Goal: Task Accomplishment & Management: Manage account settings

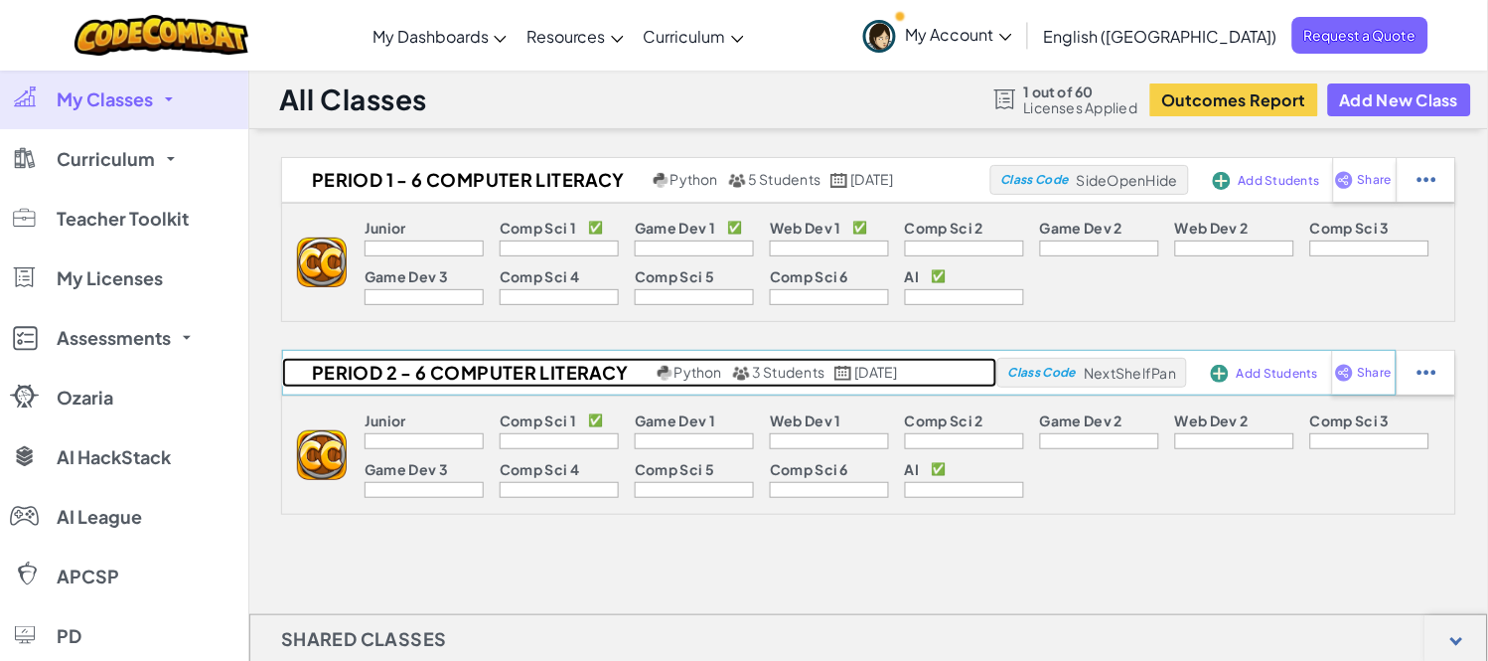
click at [432, 371] on h2 "Period 2 - 6 Computer Literacy" at bounding box center [467, 373] width 371 height 30
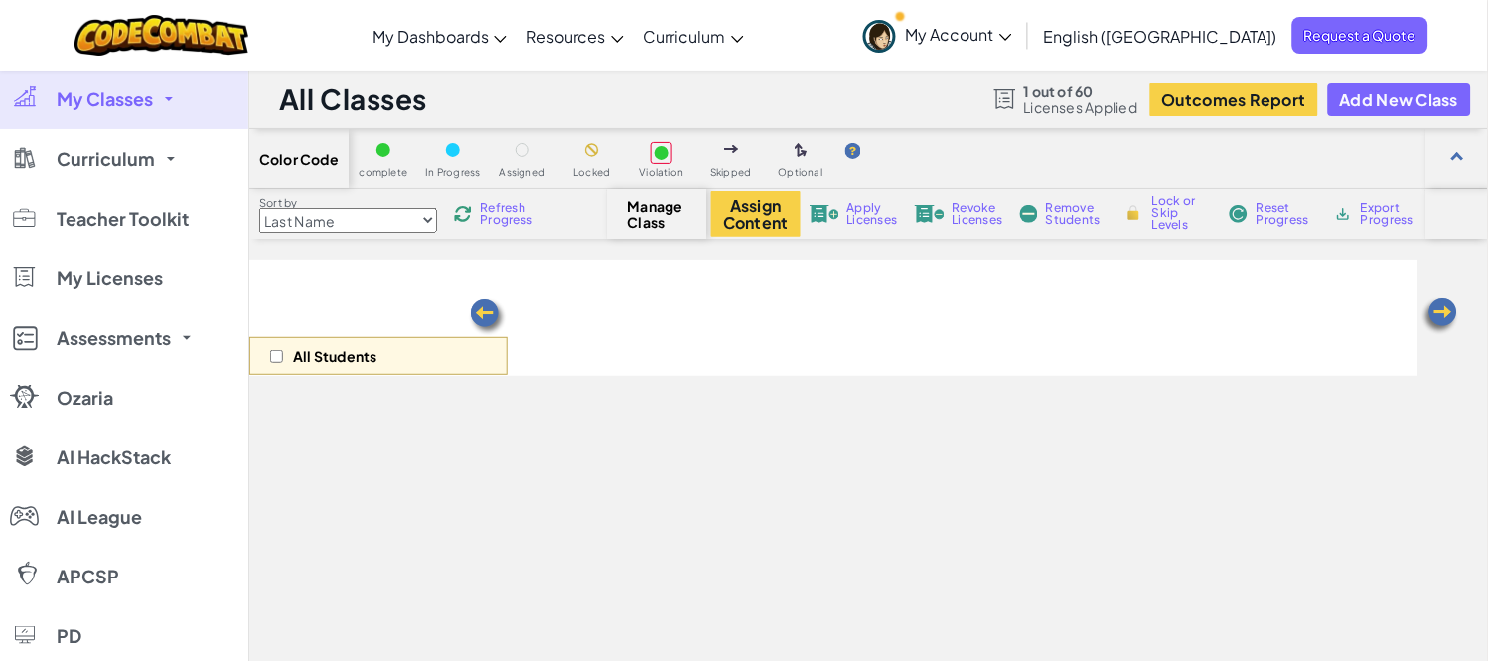
select select "560f1a9f22961295f9427742"
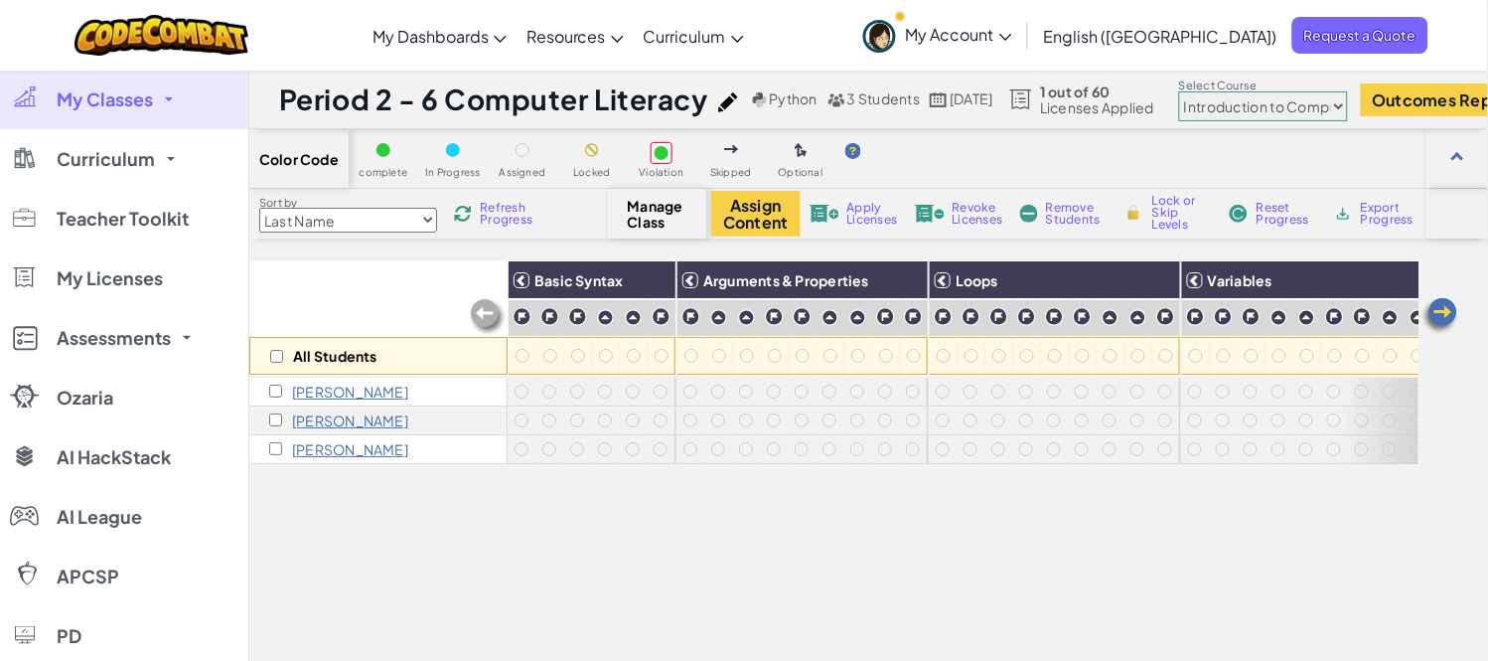
click at [643, 216] on span "Manage Class" at bounding box center [657, 214] width 59 height 32
click at [149, 101] on span "My Classes" at bounding box center [105, 99] width 96 height 18
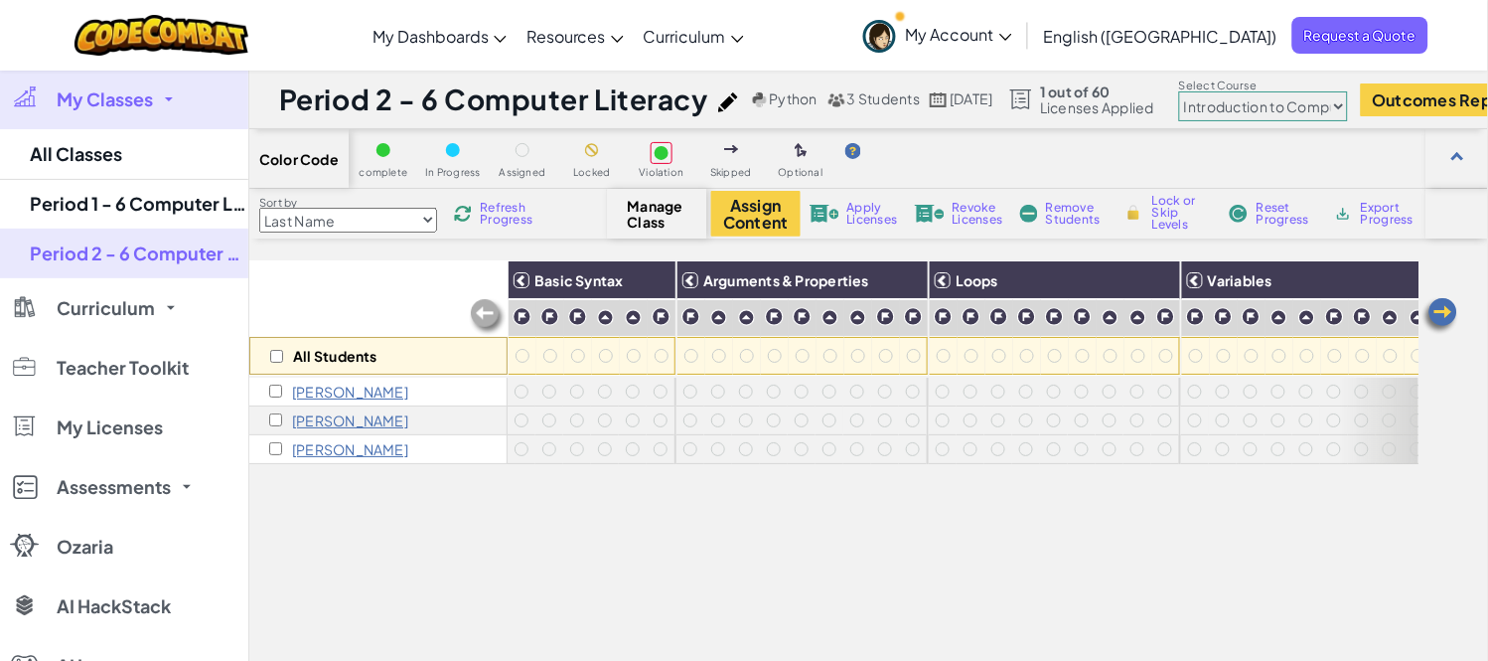
click at [731, 103] on img at bounding box center [728, 102] width 20 height 20
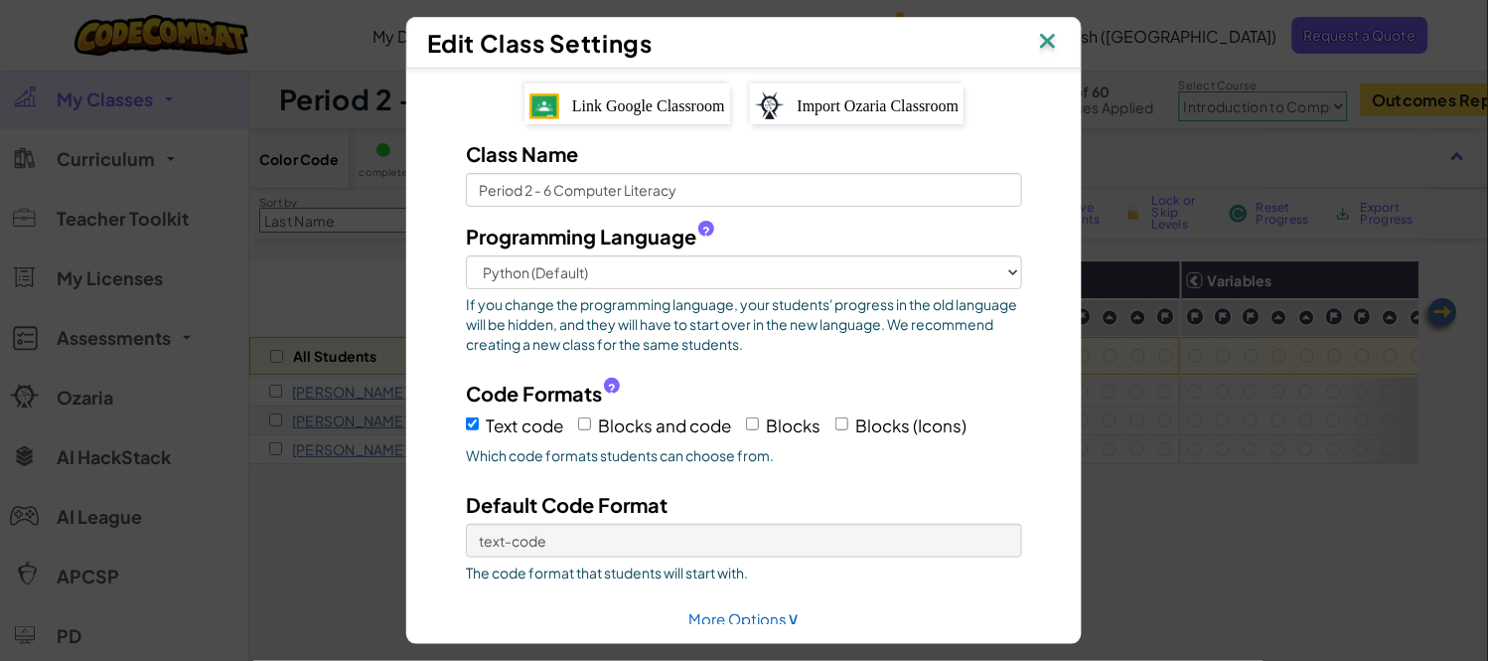
click at [1051, 42] on img at bounding box center [1048, 43] width 26 height 30
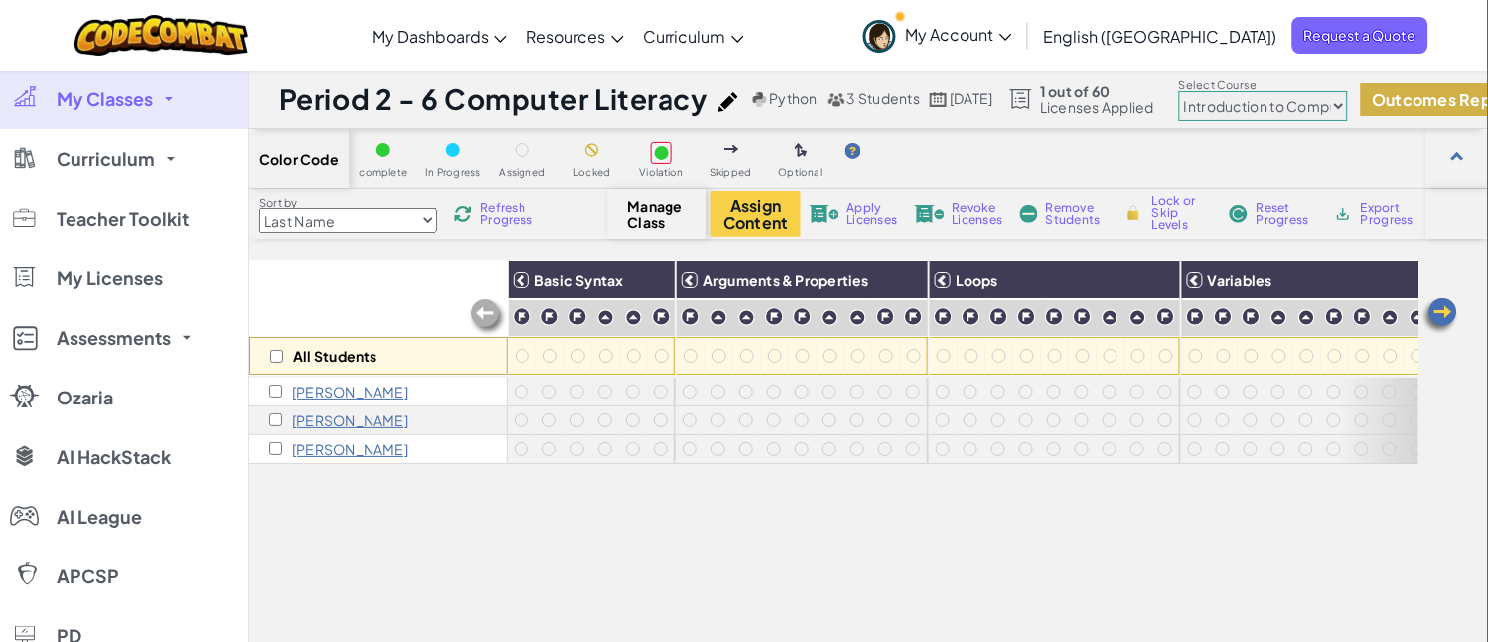
click at [1437, 106] on button "Outcomes Report" at bounding box center [1445, 99] width 168 height 33
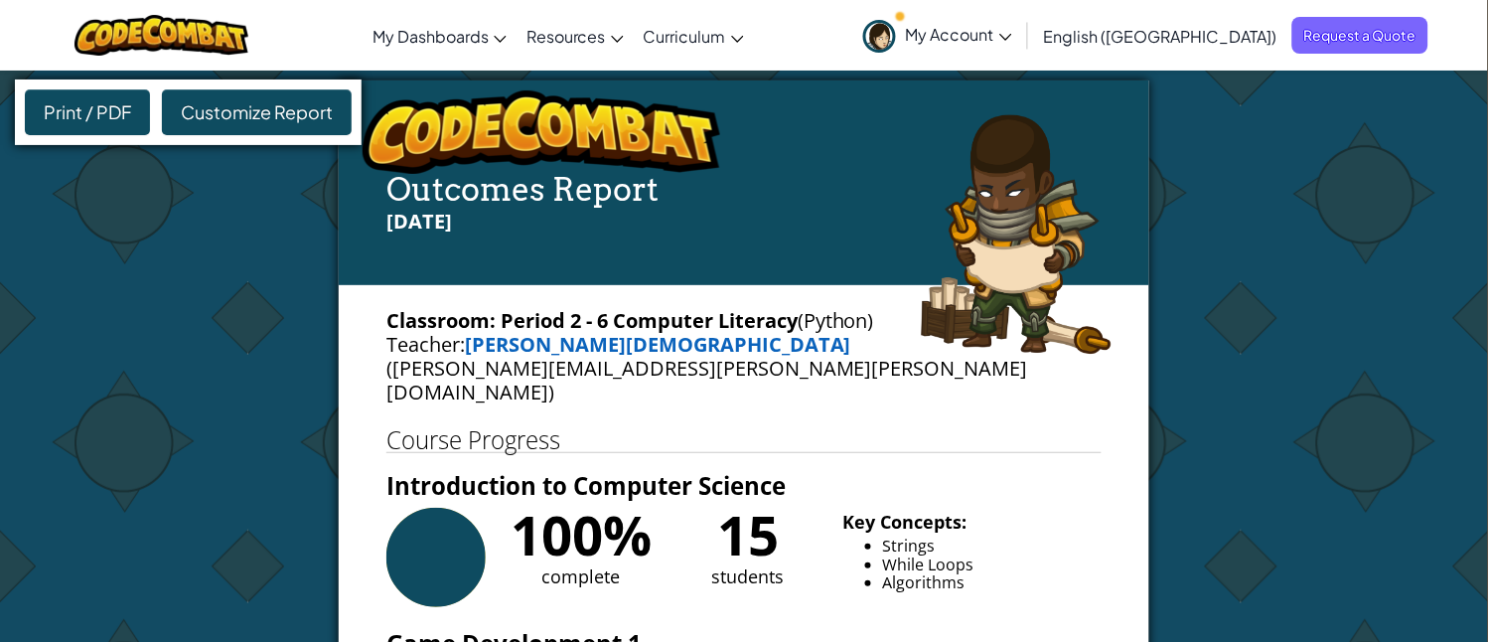
select select "560f1a9f22961295f9427742"
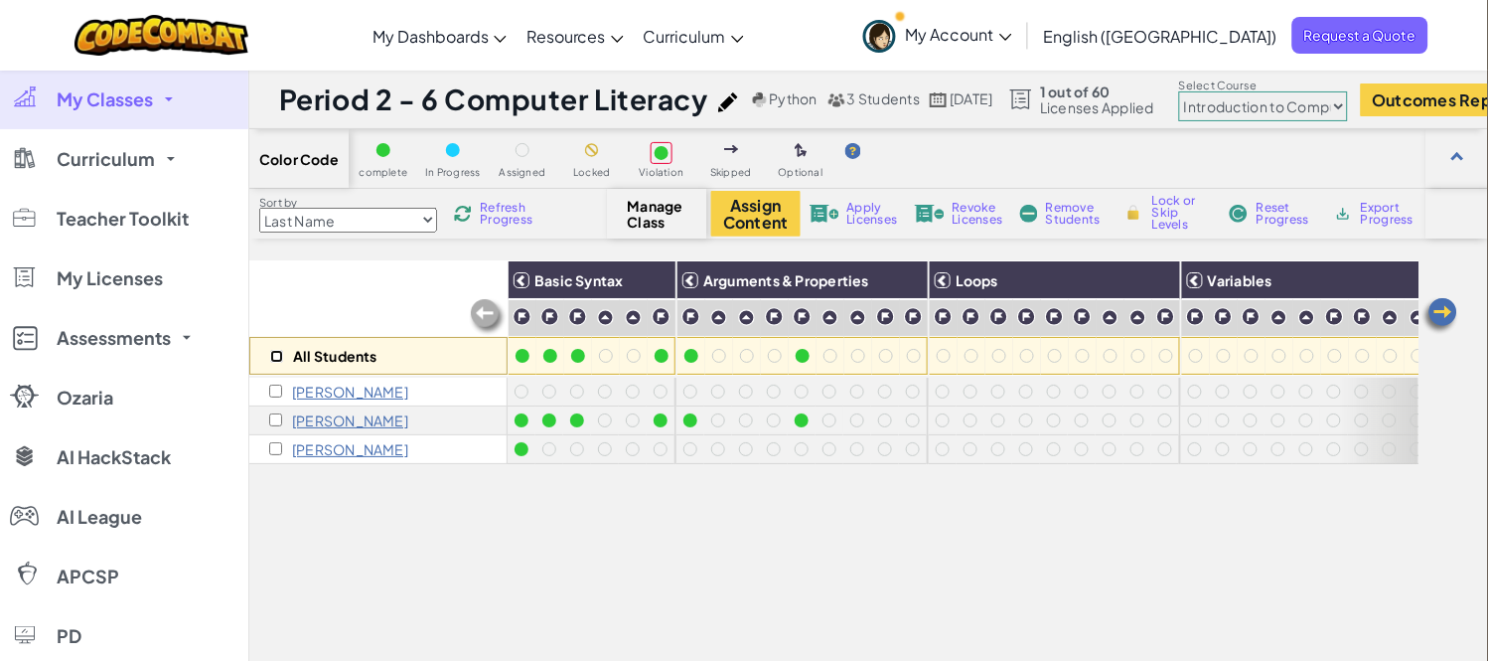
click at [271, 356] on input "checkbox" at bounding box center [276, 356] width 13 height 13
checkbox input "true"
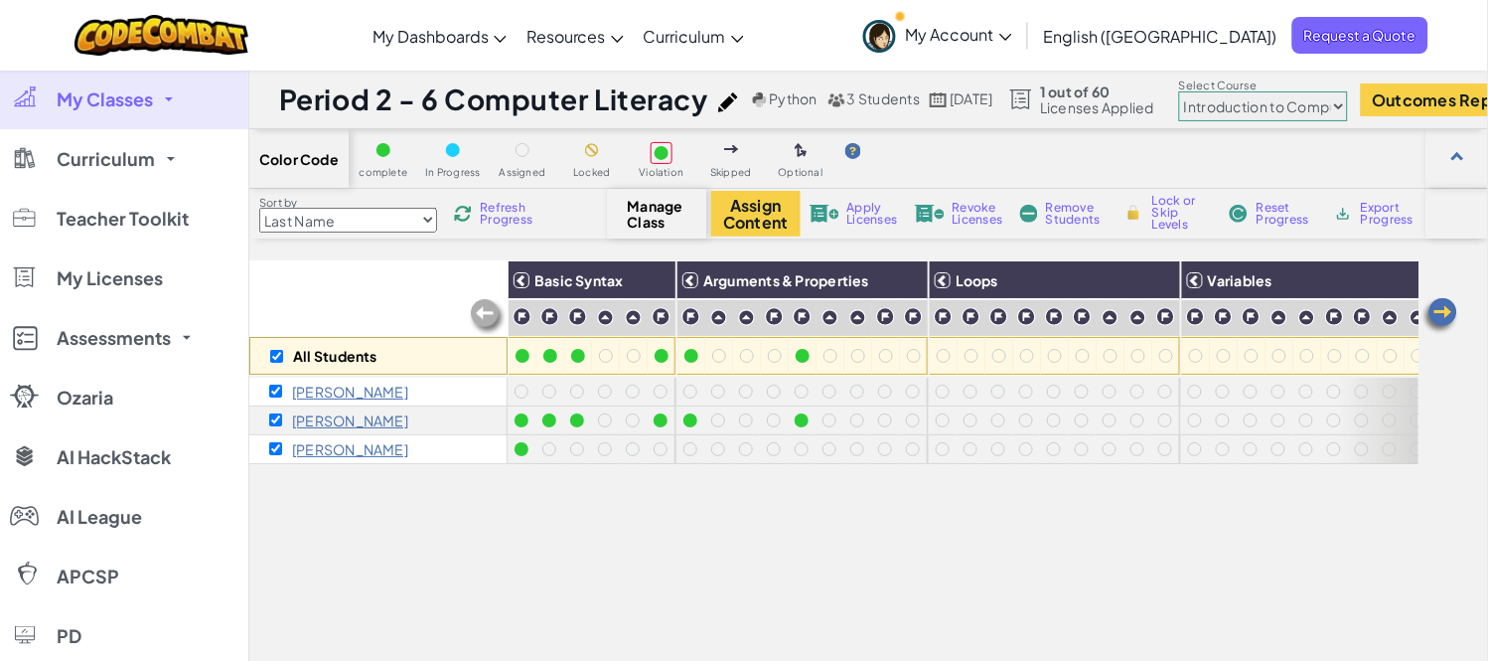
click at [858, 209] on span "Apply Licenses" at bounding box center [872, 214] width 51 height 24
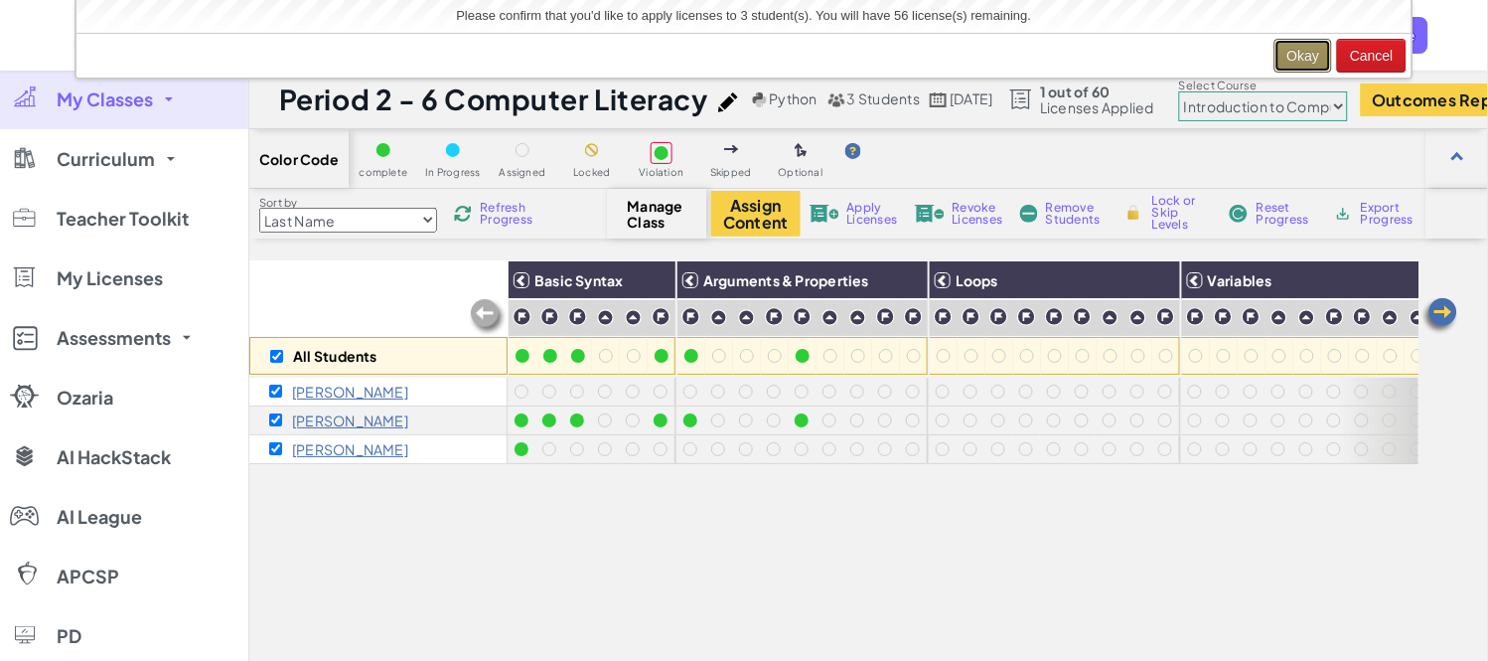
click at [1280, 54] on button "Okay" at bounding box center [1304, 56] width 59 height 34
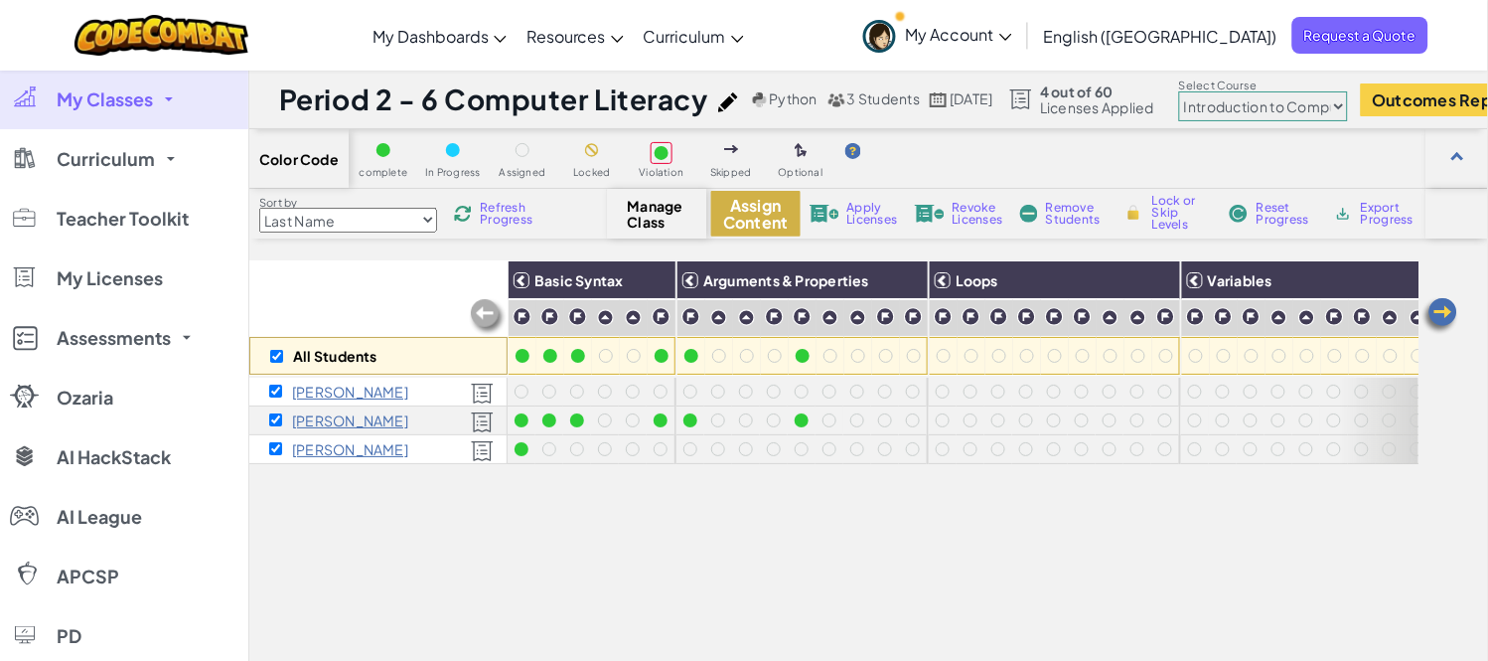
click at [745, 217] on button "Assign Content" at bounding box center [755, 214] width 89 height 46
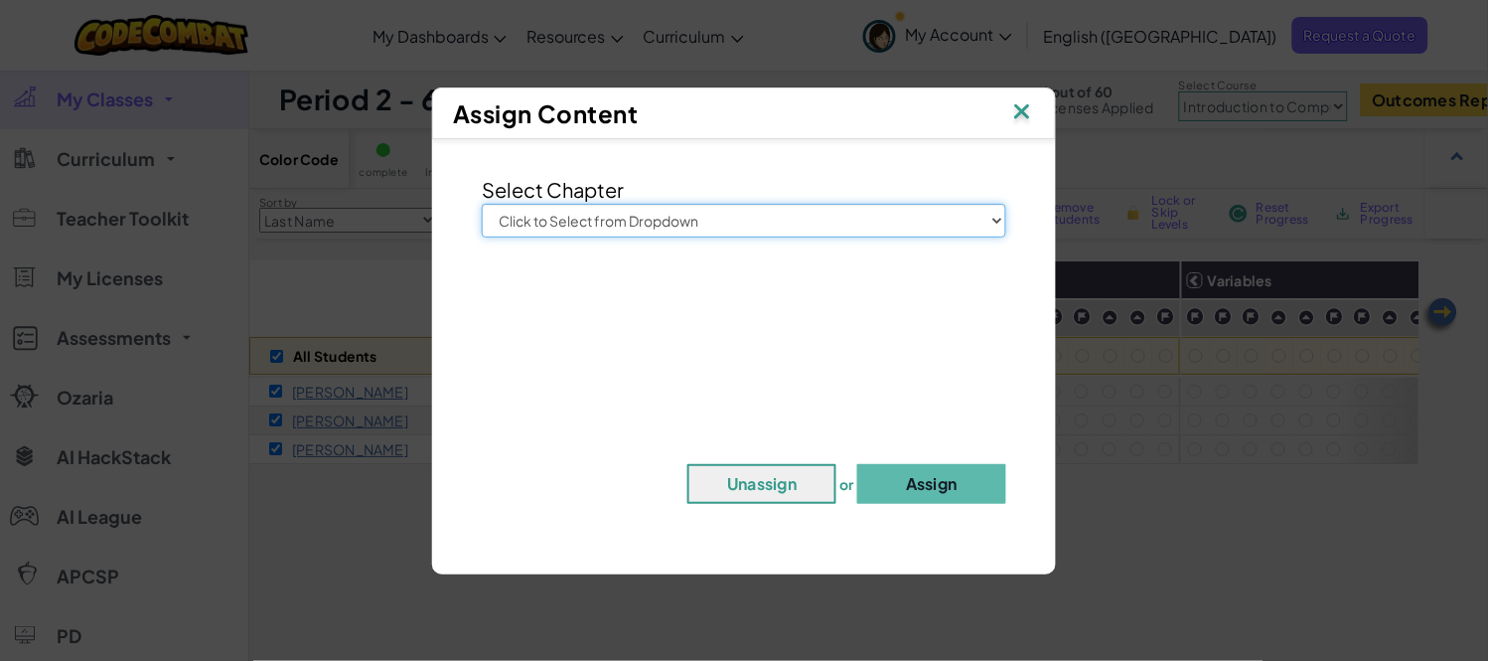
click at [745, 217] on select "Click to Select from Dropdown Junior Introduction to Computer Science Game Deve…" at bounding box center [744, 221] width 525 height 34
select select "Introduction to Computer Science"
click at [482, 204] on select "Click to Select from Dropdown Junior Introduction to Computer Science Game Deve…" at bounding box center [744, 221] width 525 height 34
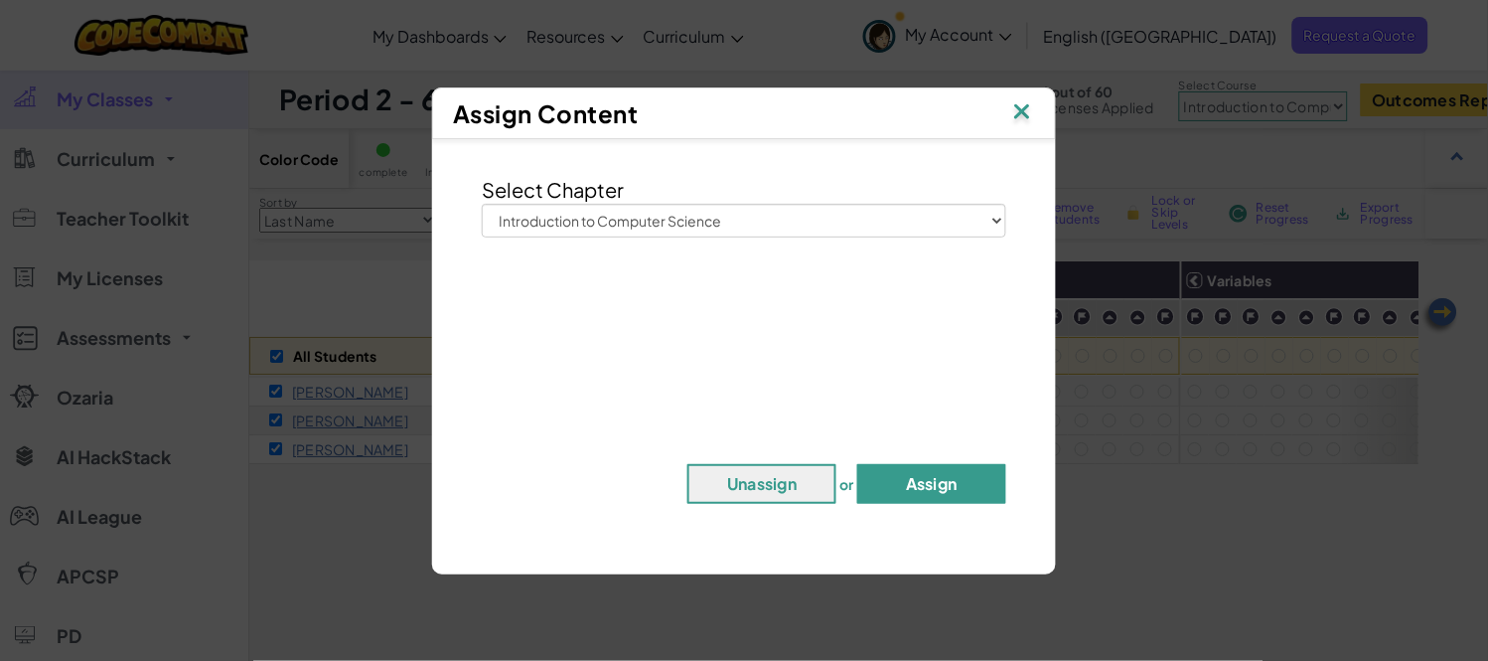
click at [921, 482] on button "Assign" at bounding box center [931, 484] width 149 height 40
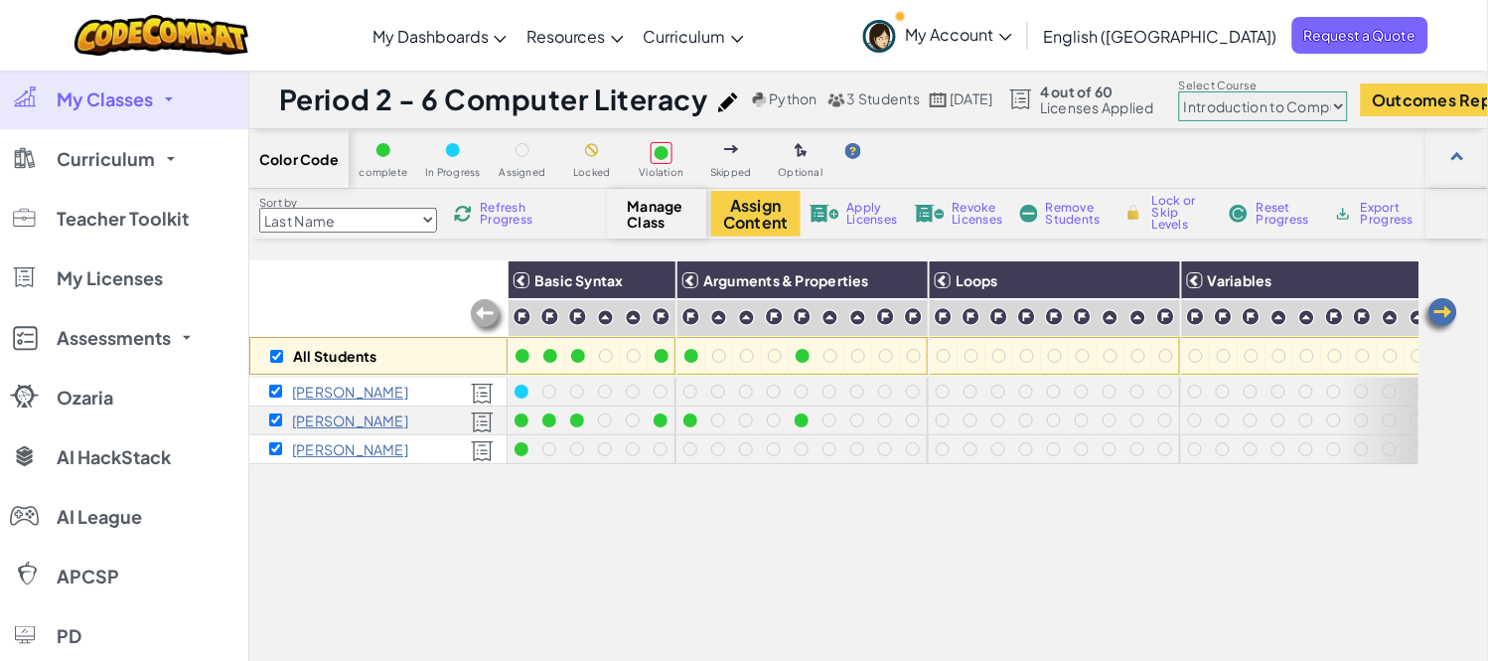
click at [1259, 209] on span "Reset Progress" at bounding box center [1287, 214] width 60 height 24
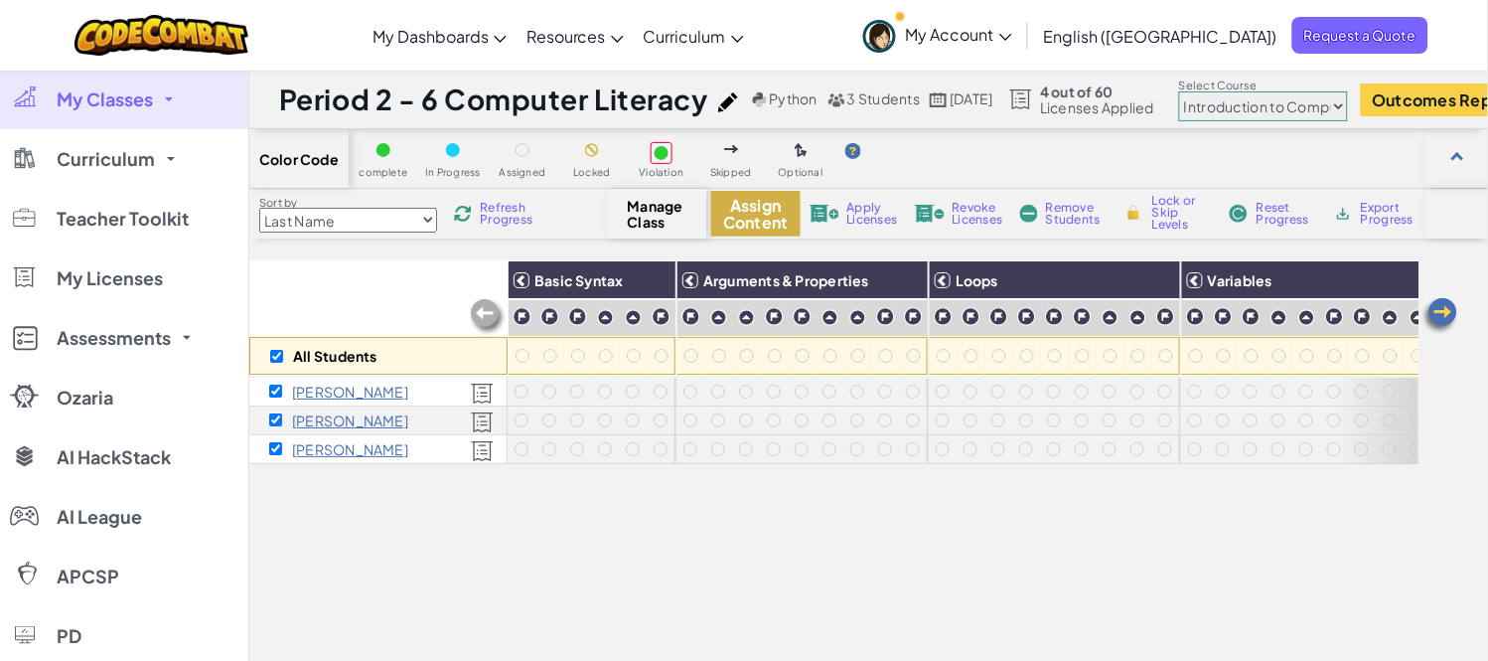
click at [748, 226] on button "Assign Content" at bounding box center [755, 214] width 89 height 46
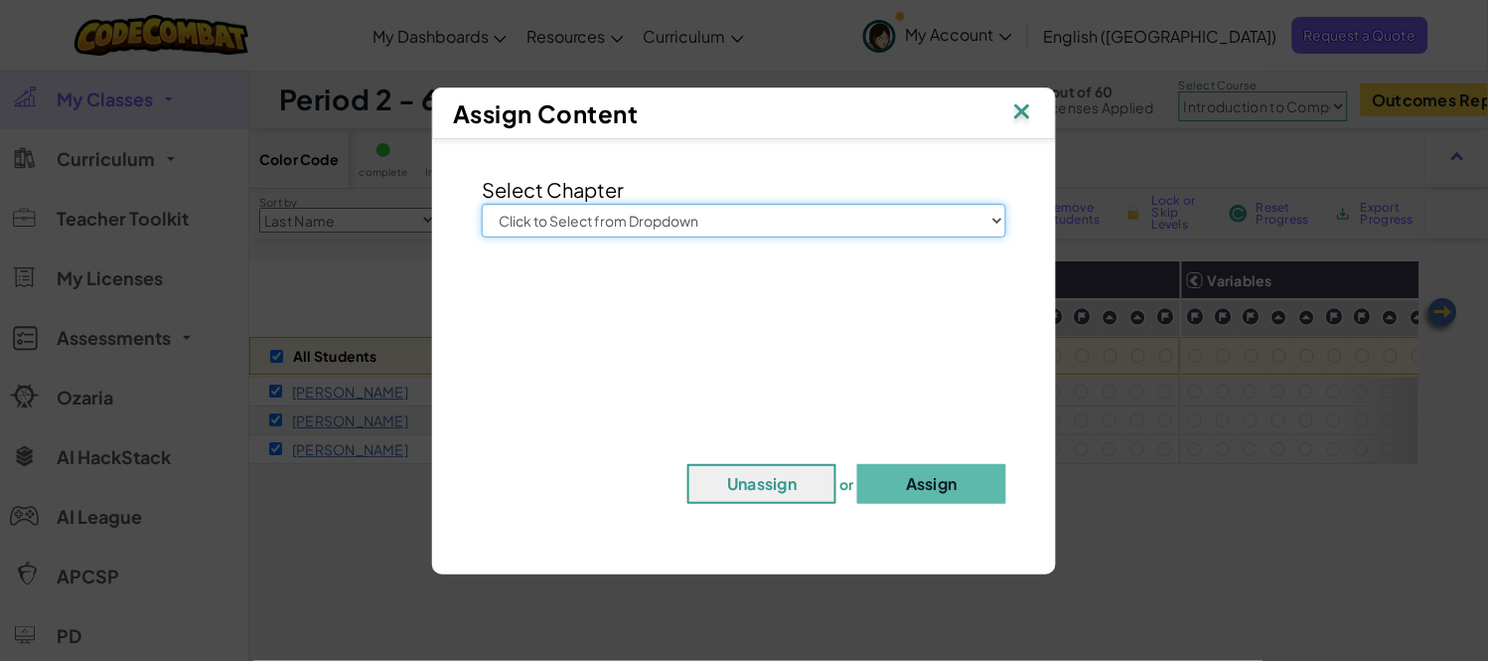
click at [741, 215] on select "Click to Select from Dropdown Junior Introduction to Computer Science Game Deve…" at bounding box center [744, 221] width 525 height 34
select select "Introduction to Computer Science"
click at [482, 204] on select "Click to Select from Dropdown Junior Introduction to Computer Science Game Deve…" at bounding box center [744, 221] width 525 height 34
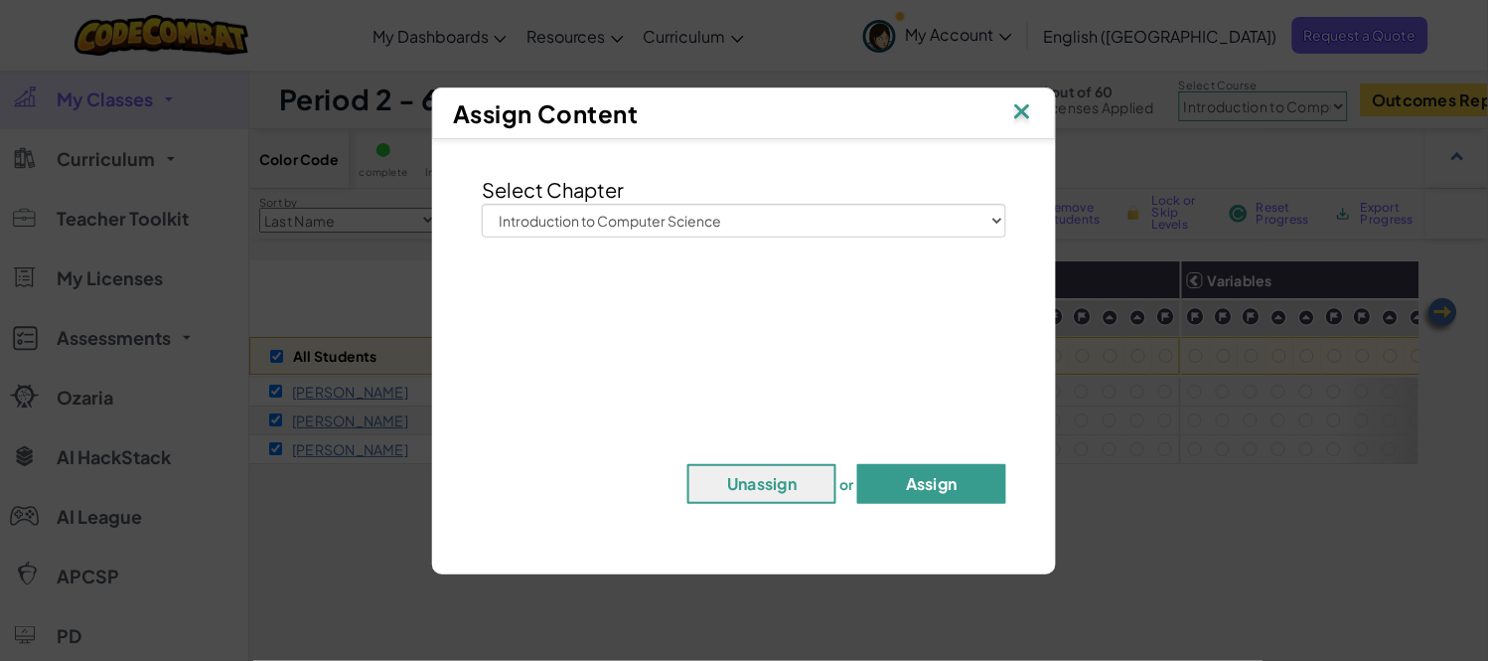
click at [956, 472] on button "Assign" at bounding box center [931, 484] width 149 height 40
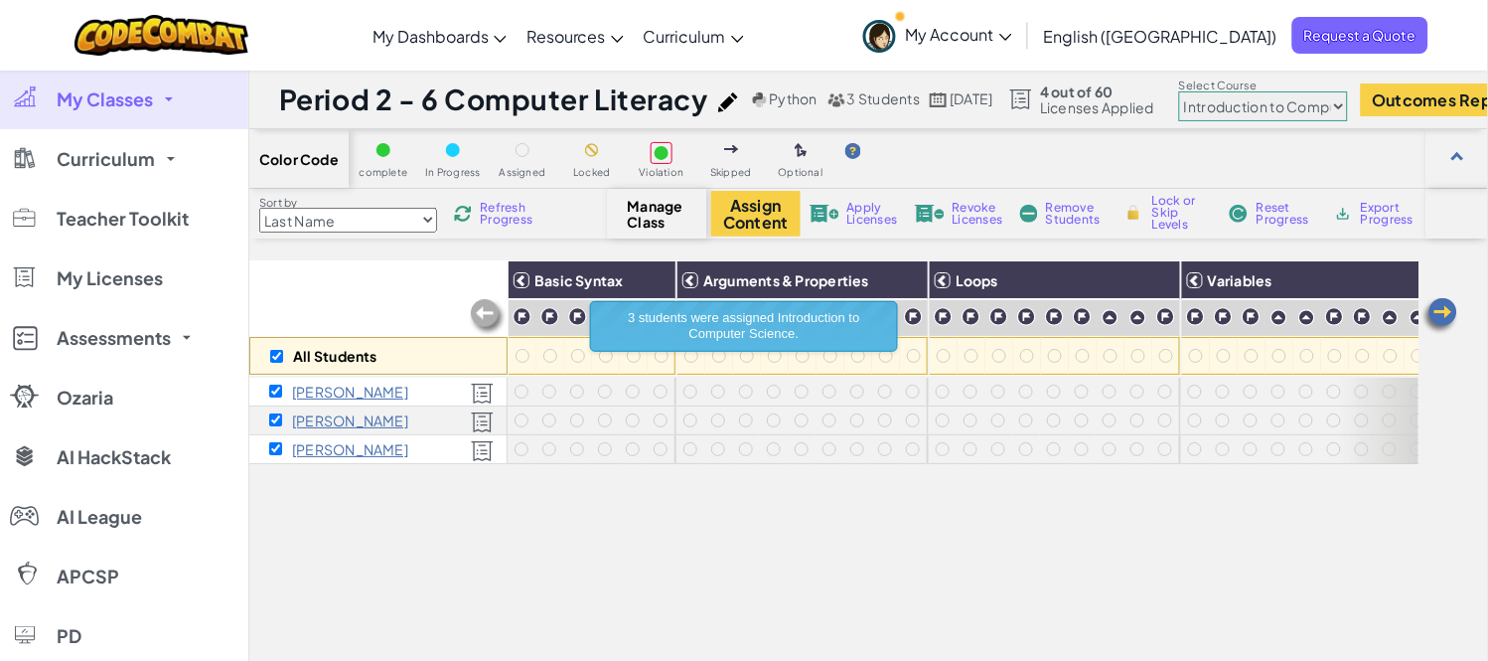
click at [505, 219] on span "Refresh Progress" at bounding box center [511, 214] width 62 height 24
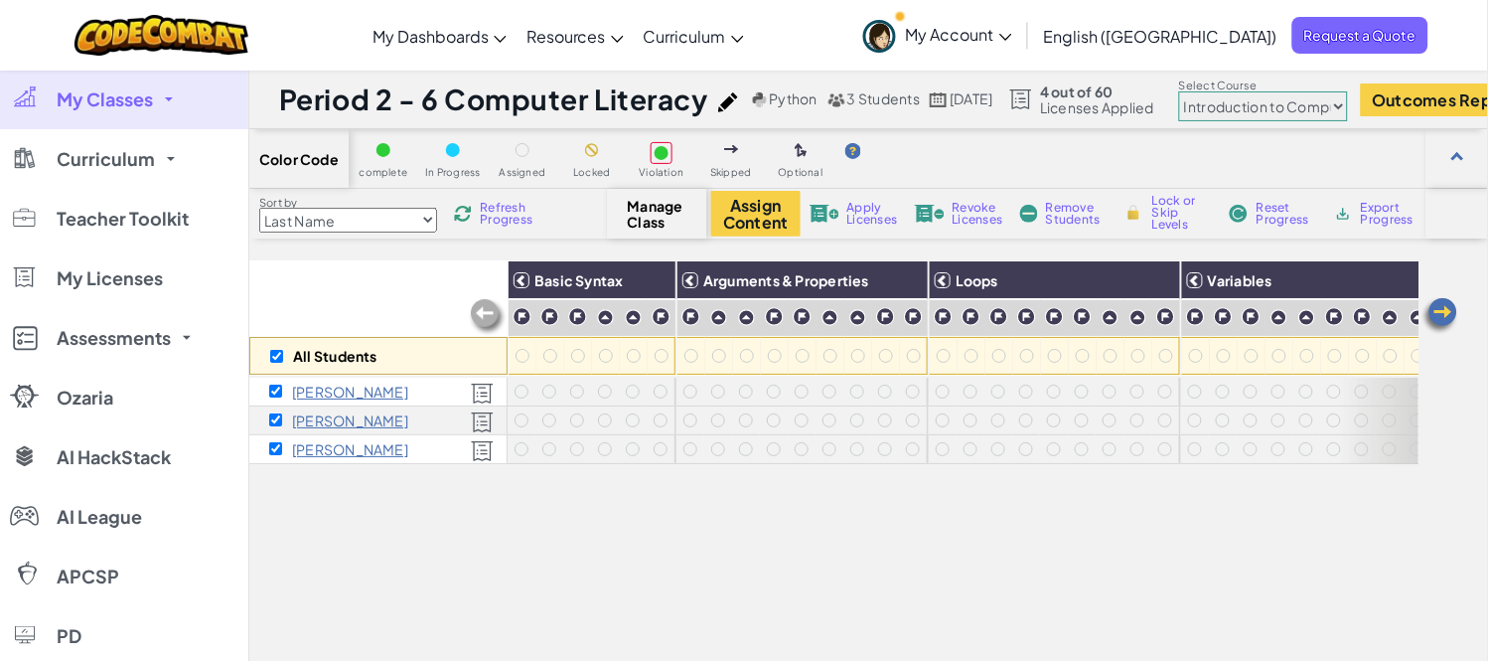
click at [151, 99] on span "My Classes" at bounding box center [105, 99] width 96 height 18
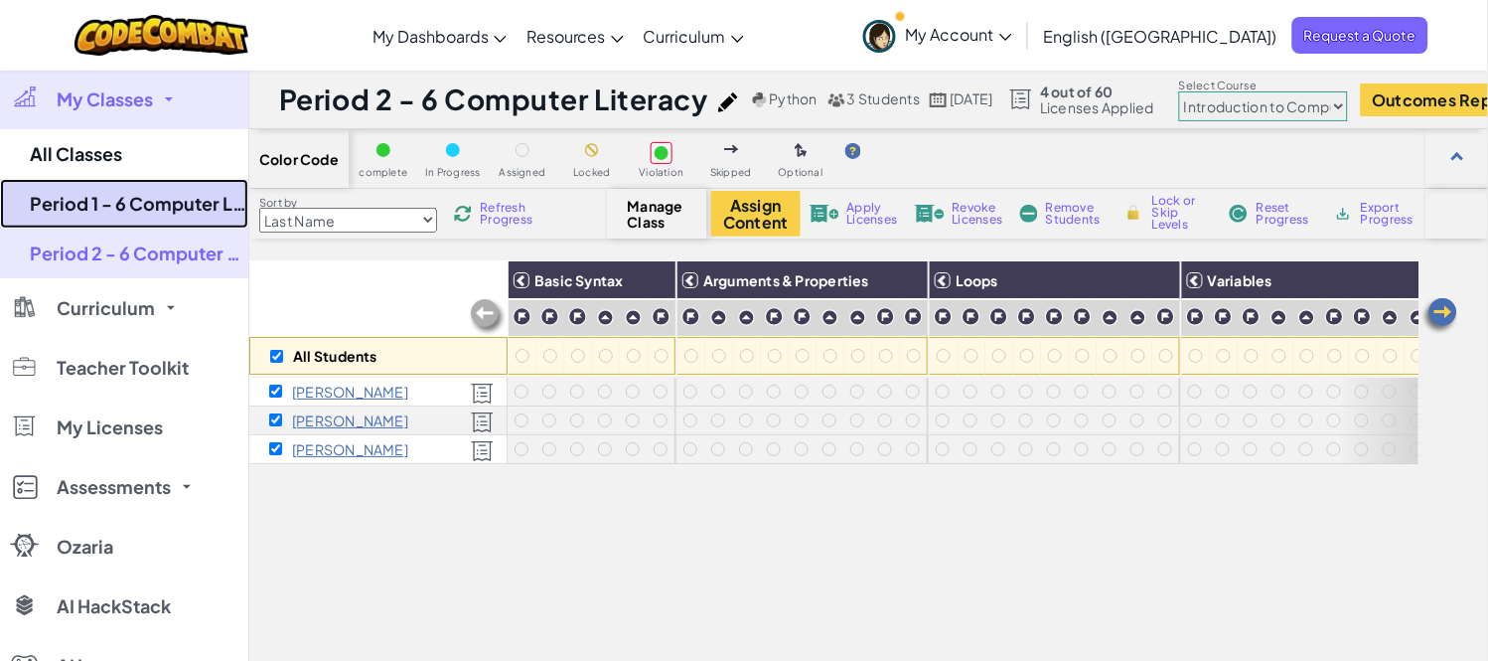
click at [165, 210] on link "Period 1 - 6 Computer Literacy" at bounding box center [124, 204] width 248 height 50
checkbox input "false"
select select "560f1a9f22961295f9427742"
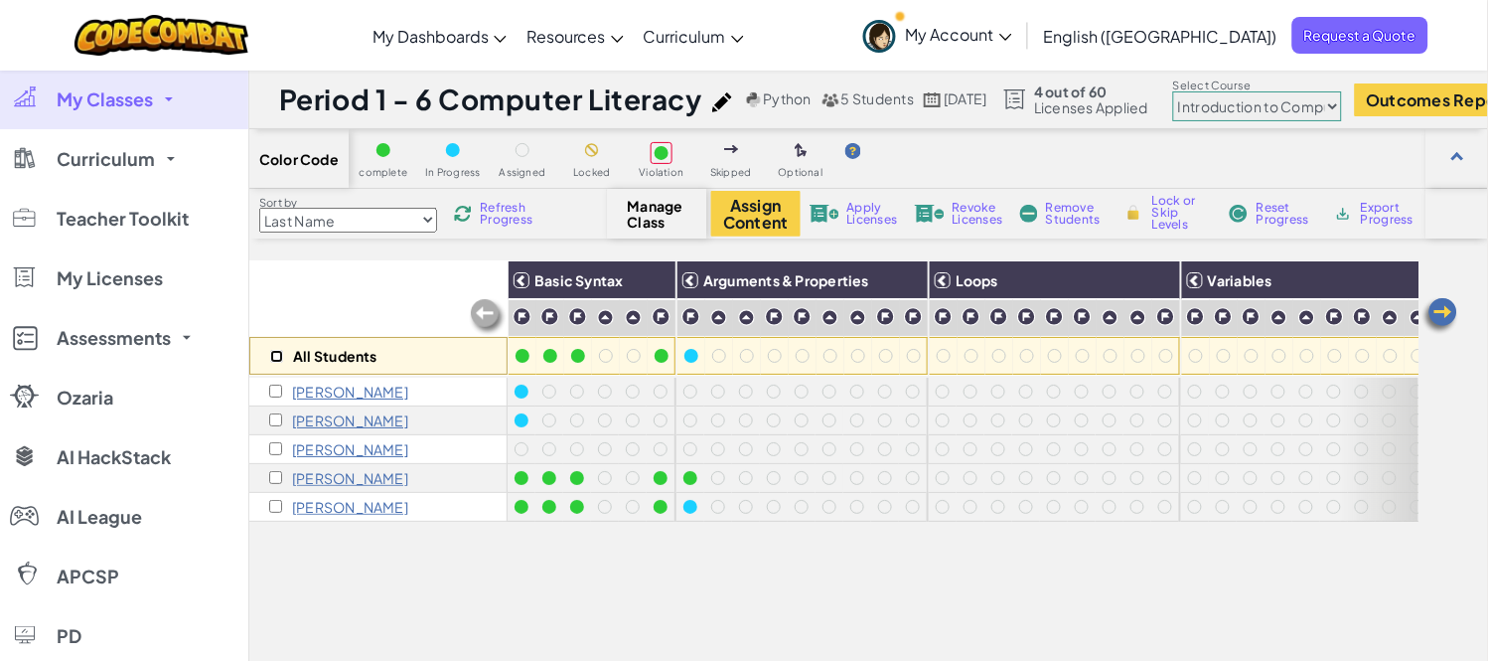
click at [270, 355] on input "checkbox" at bounding box center [276, 356] width 13 height 13
checkbox input "true"
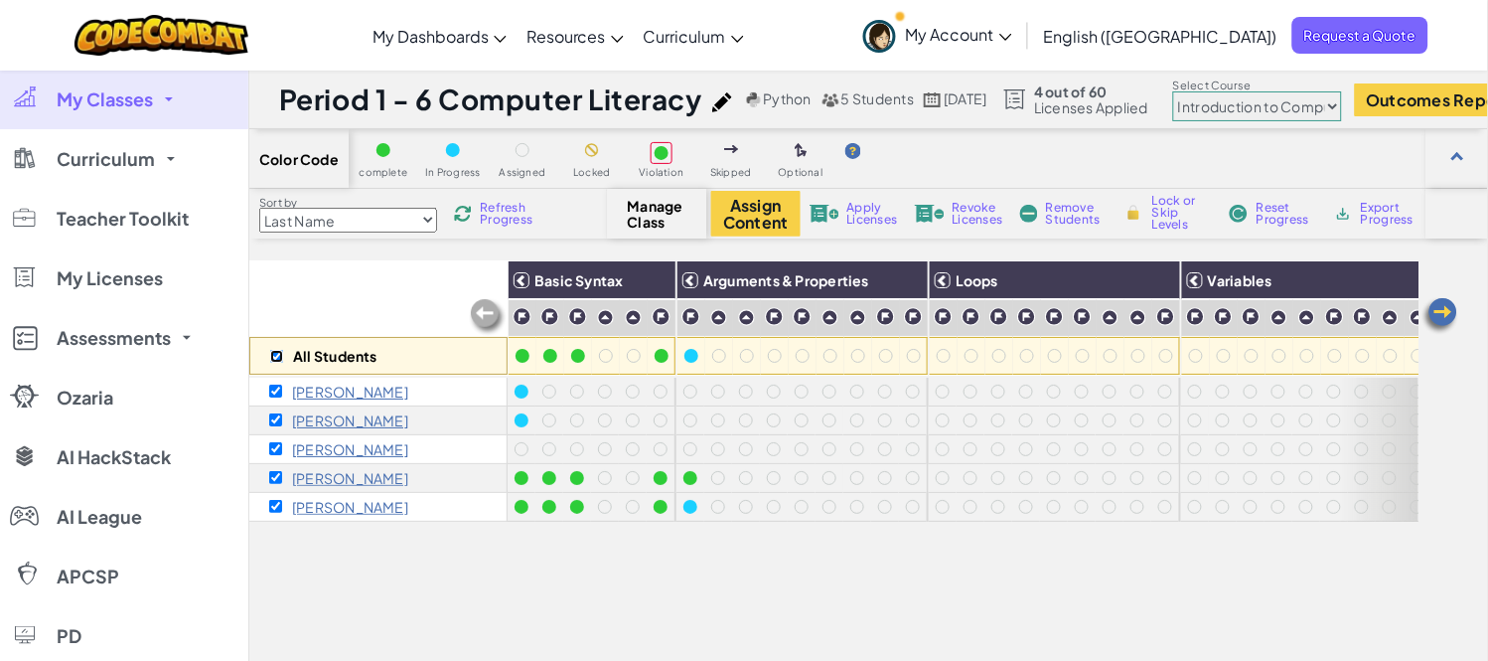
checkbox input "true"
click at [852, 219] on span "Apply Licenses" at bounding box center [872, 214] width 51 height 24
